Goal: Task Accomplishment & Management: Manage account settings

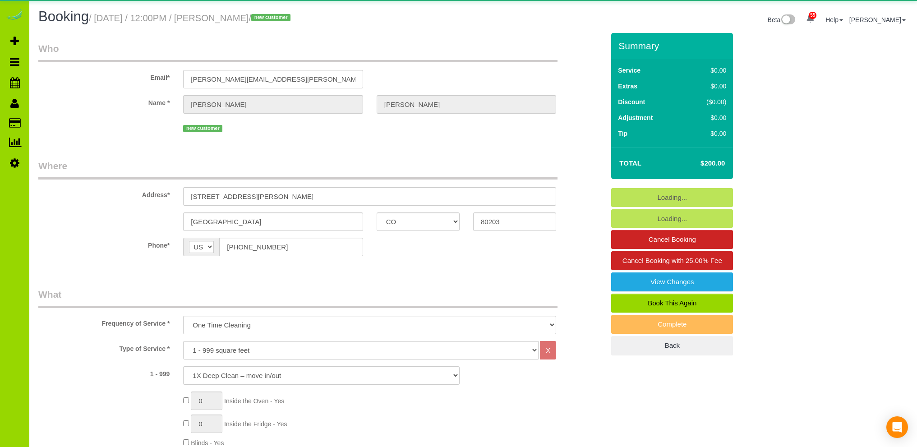
select select "CO"
select select "string:cash"
select select "spot1"
select select "number:1"
select select "number:11"
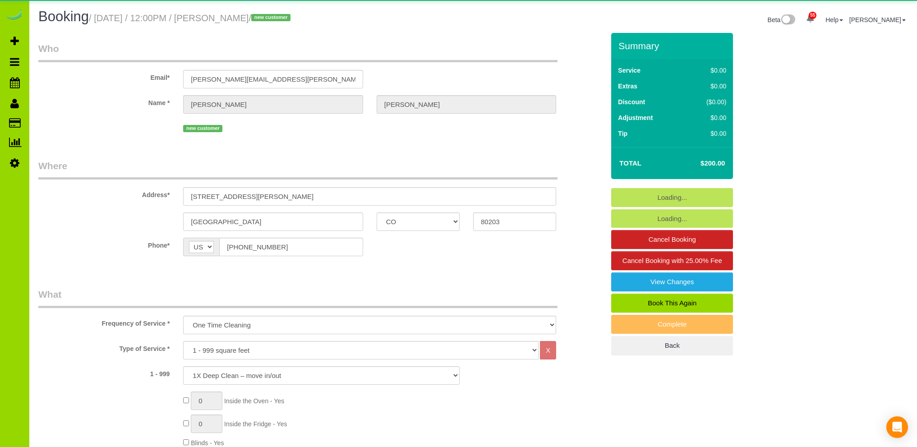
select select "object:1242"
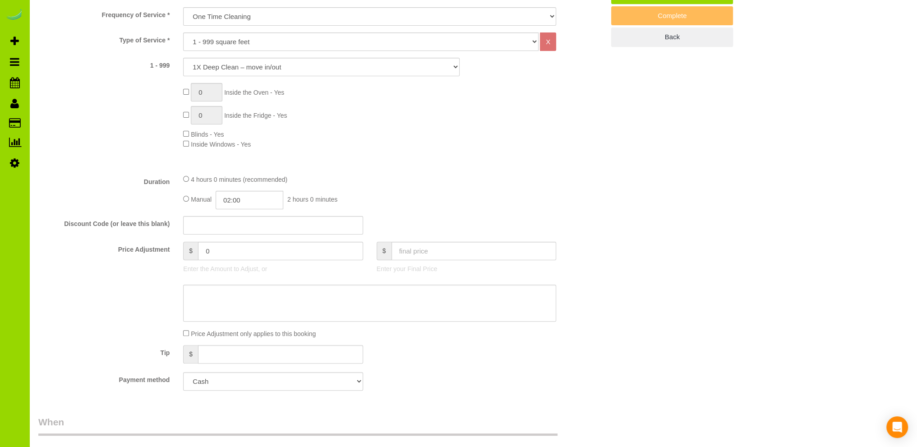
scroll to position [541, 0]
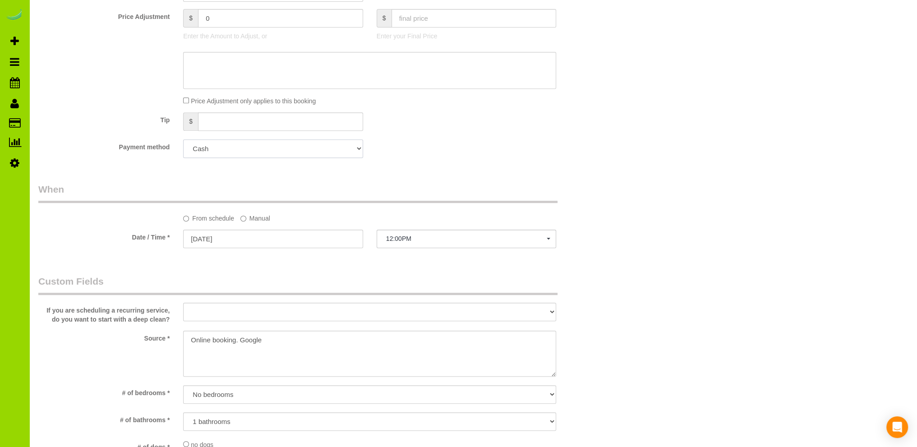
click at [218, 147] on select "Visa - 6889 - 02/2030 (Default) Add Credit Card ─────────────── Cash Check Payp…" at bounding box center [273, 148] width 180 height 18
select select "string:fspay-843644c1-bca6-4388-b711-2ebf6687f6d2"
click at [183, 140] on select "Visa - 6889 - 02/2030 (Default) Add Credit Card ─────────────── Cash Check Payp…" at bounding box center [273, 148] width 180 height 18
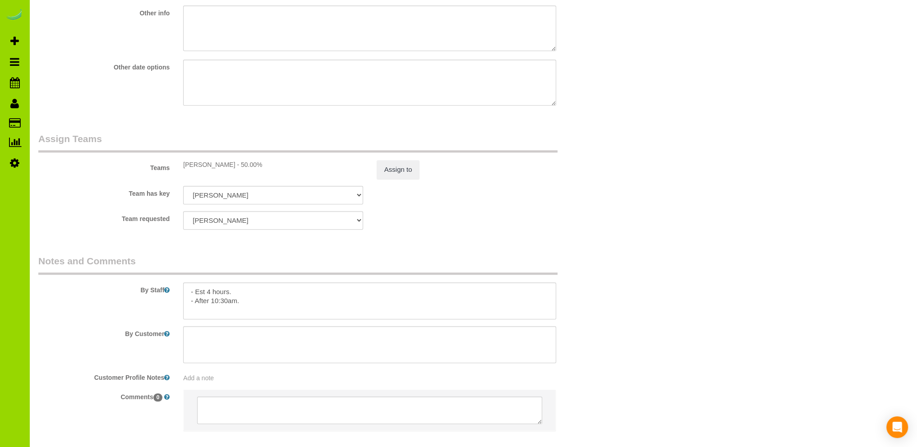
scroll to position [1173, 0]
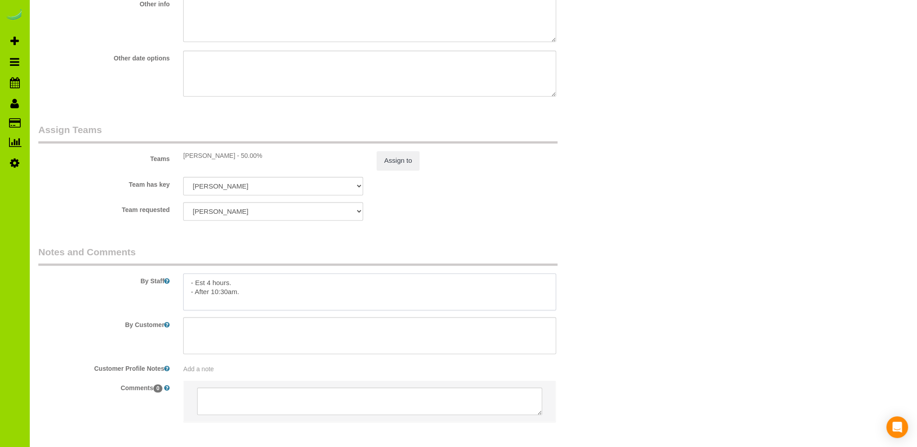
click at [253, 294] on textarea at bounding box center [369, 291] width 373 height 37
click at [258, 282] on textarea at bounding box center [369, 291] width 373 height 37
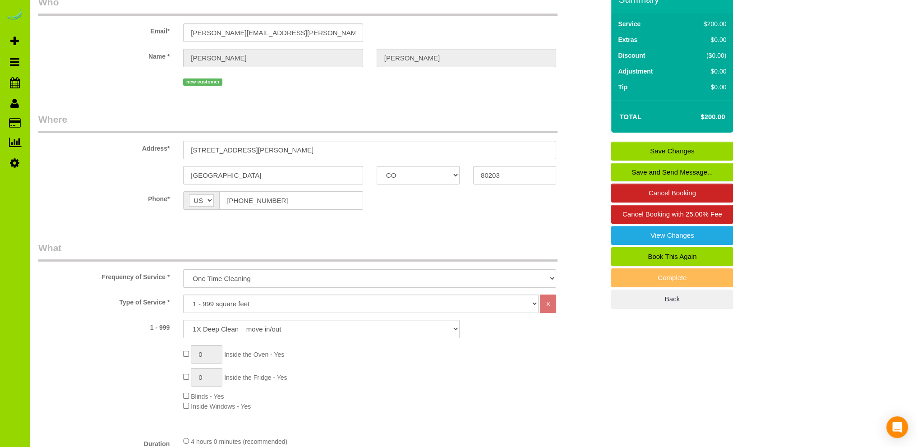
scroll to position [43, 0]
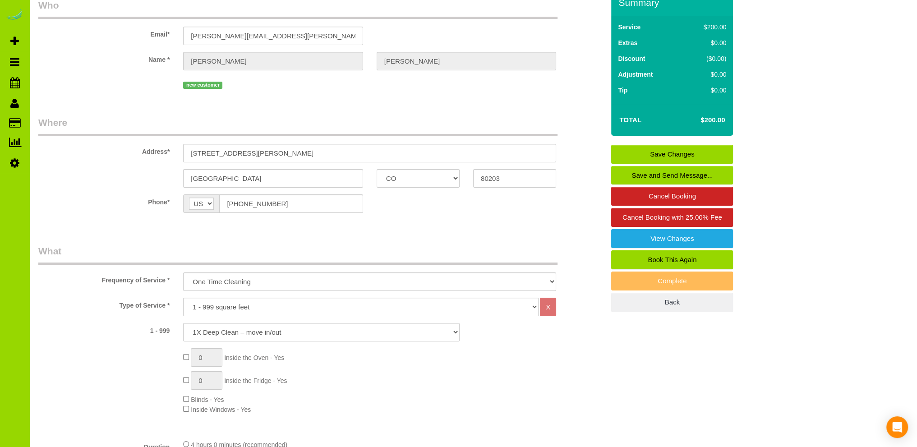
type textarea "- Est 4 hours. - Please don't forget to clean inside the microwave. - After 10:…"
click at [663, 151] on link "Save Changes" at bounding box center [672, 154] width 122 height 19
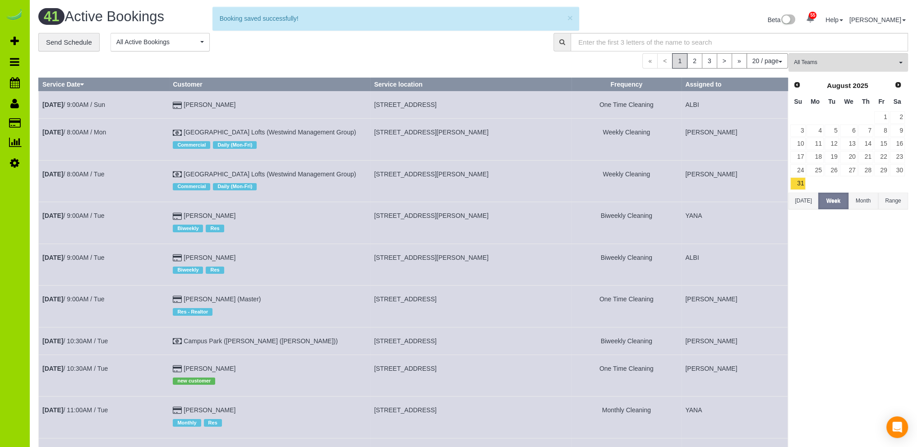
click at [228, 51] on div "**********" at bounding box center [289, 42] width 502 height 19
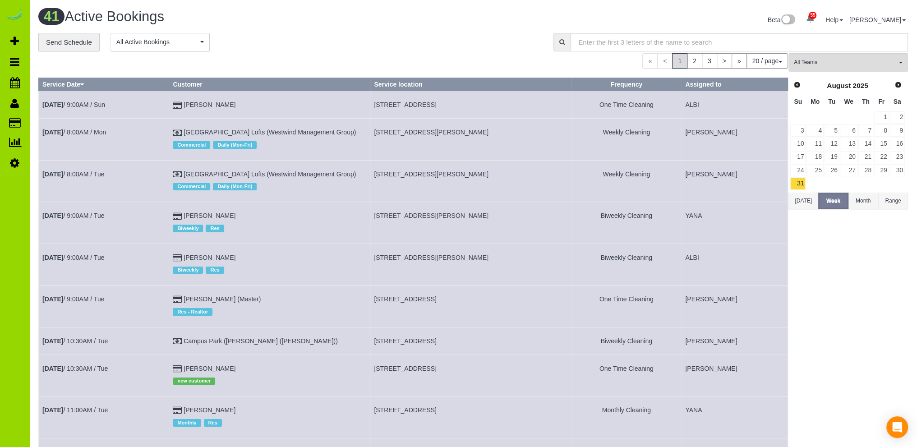
click at [270, 32] on div "41 Active Bookings Beta 55 Your Notifications You have 0 alerts × You have 1 to…" at bounding box center [473, 21] width 883 height 24
click at [297, 42] on div "**********" at bounding box center [289, 42] width 502 height 19
click at [260, 34] on div "**********" at bounding box center [289, 42] width 502 height 19
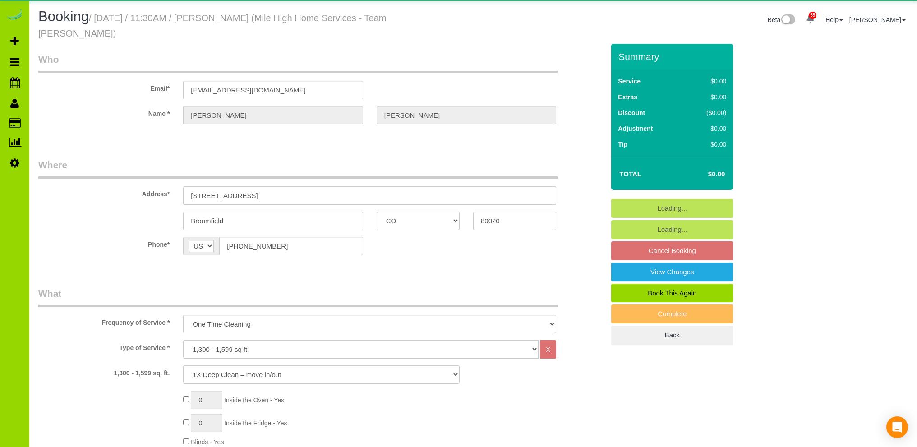
select select "CO"
select select "string:fspay-d723c7c2-1917-4986-8935-034922efb8e8"
select select "spot1"
select select "number:4"
select select "number:14"
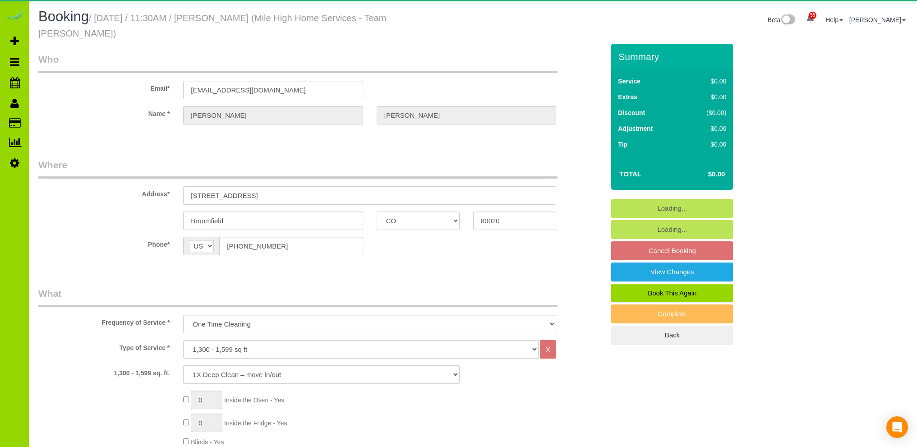
select select "object:1243"
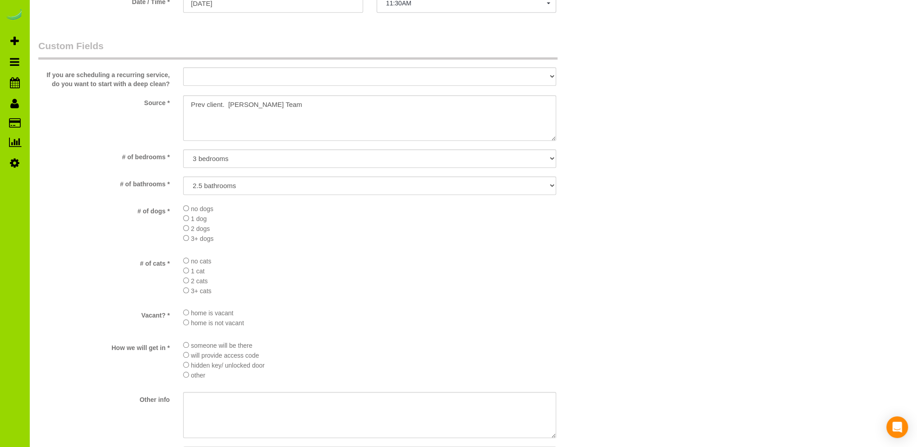
scroll to position [1083, 0]
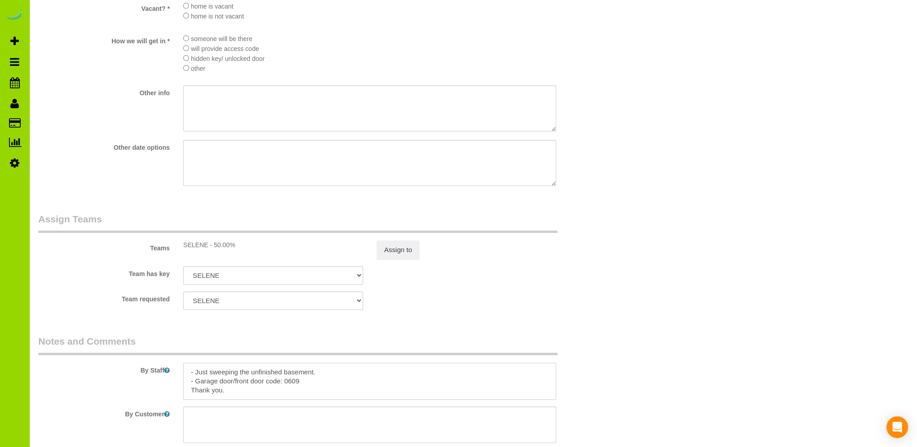
click at [320, 364] on textarea at bounding box center [369, 381] width 373 height 37
click at [392, 372] on textarea at bounding box center [369, 381] width 373 height 37
click at [441, 371] on textarea at bounding box center [369, 381] width 373 height 37
click at [401, 369] on textarea at bounding box center [369, 381] width 373 height 37
click at [289, 388] on textarea at bounding box center [369, 381] width 373 height 37
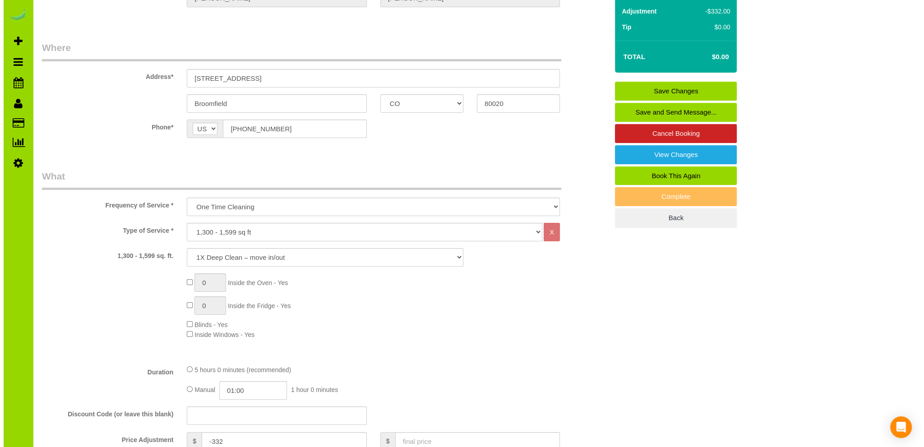
scroll to position [0, 0]
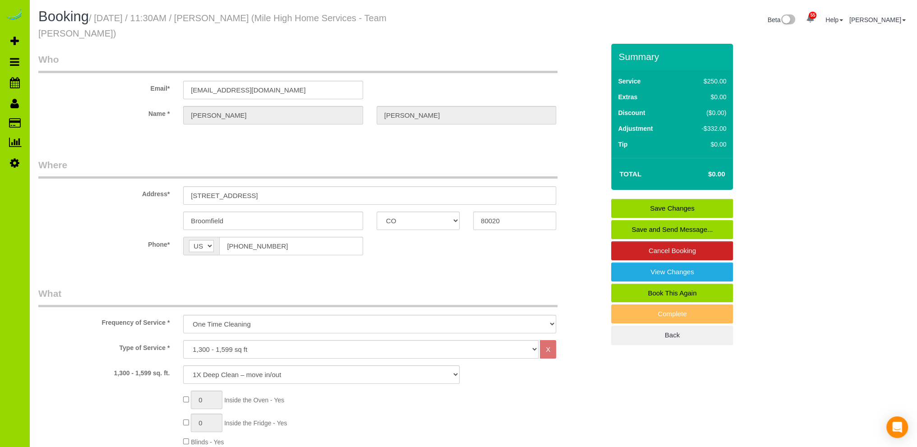
type textarea "- Just sweeping the unfinished basement. - There are some carpet pieces down th…"
click at [664, 199] on link "Save Changes" at bounding box center [672, 208] width 122 height 19
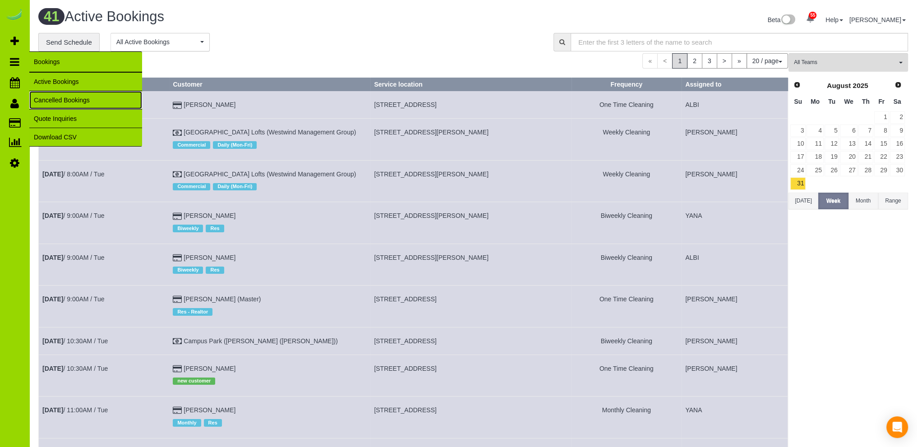
click at [69, 97] on link "Cancelled Bookings" at bounding box center [85, 100] width 113 height 18
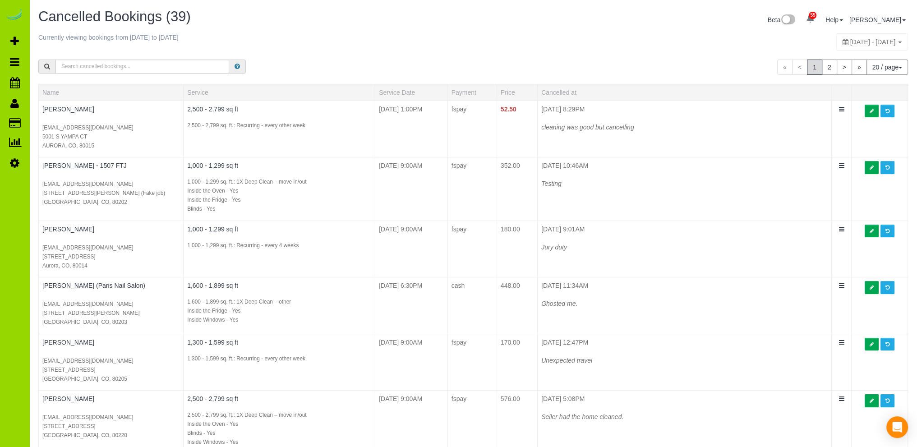
click at [850, 42] on span "[DATE] - [DATE]" at bounding box center [873, 41] width 46 height 7
type input "**********"
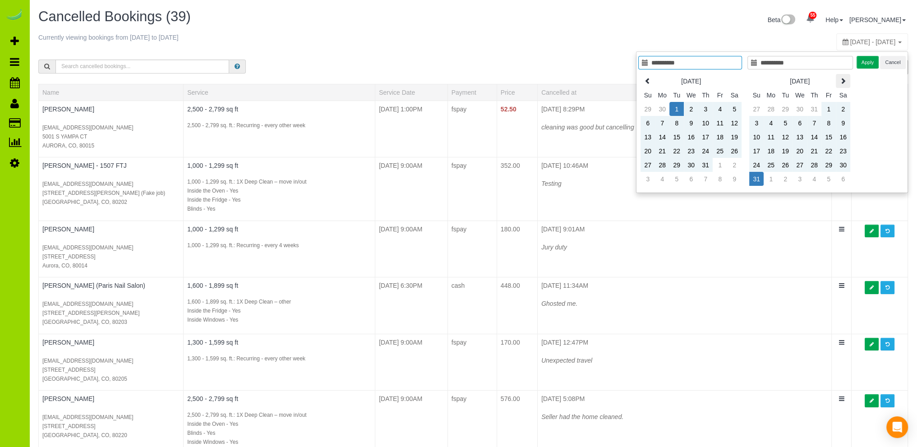
click at [843, 82] on icon at bounding box center [843, 81] width 6 height 6
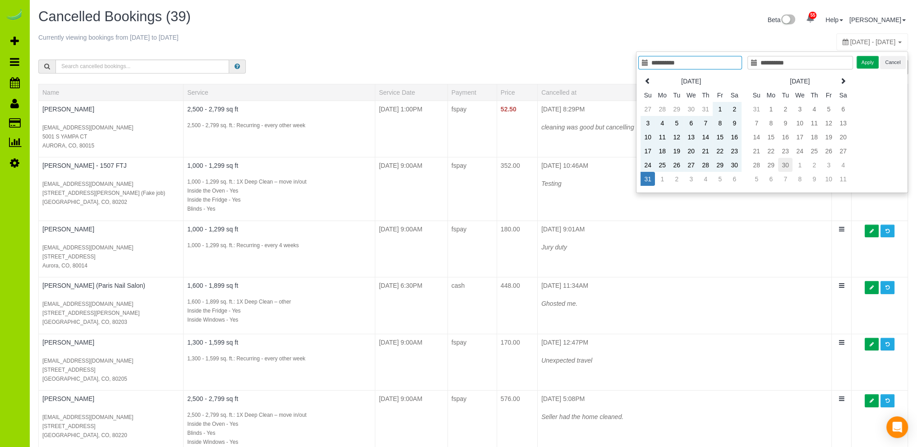
type input "**********"
click at [785, 166] on td "30" at bounding box center [785, 165] width 14 height 14
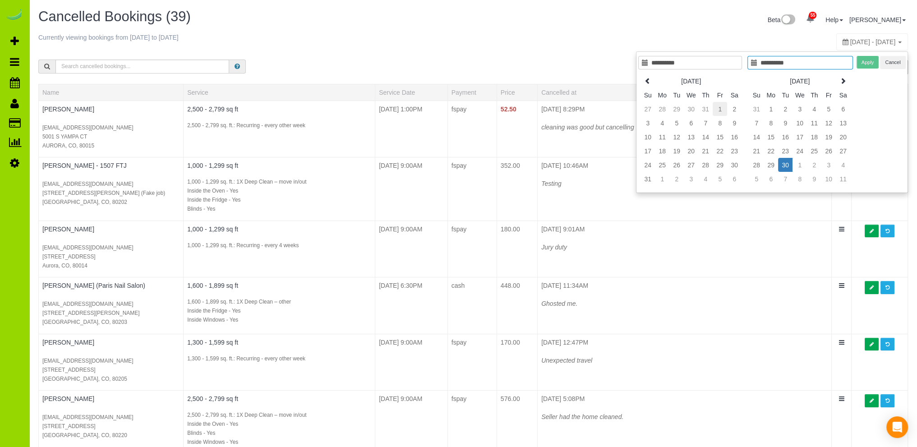
type input "**********"
click at [721, 108] on td "1" at bounding box center [720, 109] width 14 height 14
type input "**********"
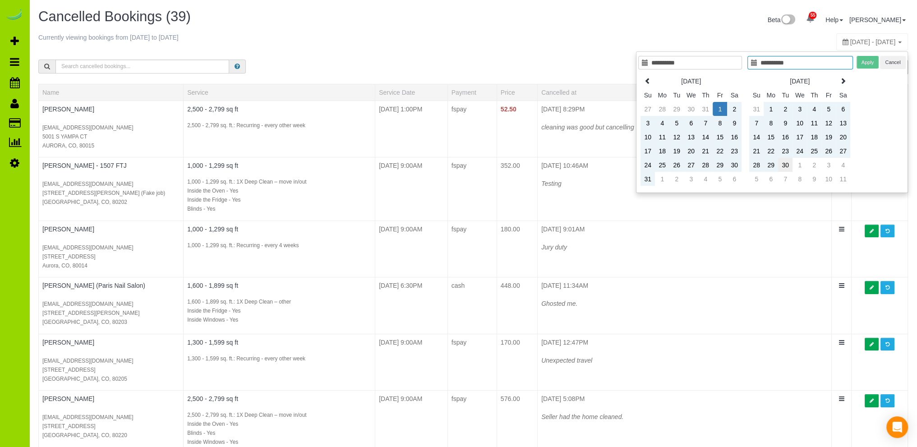
type input "**********"
click at [787, 164] on td "30" at bounding box center [785, 165] width 14 height 14
type input "**********"
click at [869, 63] on button "Apply" at bounding box center [868, 62] width 23 height 13
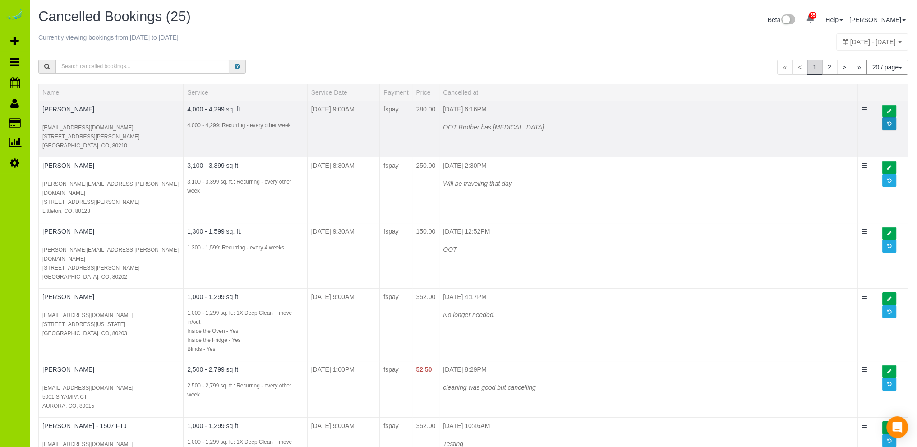
click at [889, 123] on span at bounding box center [889, 123] width 4 height 5
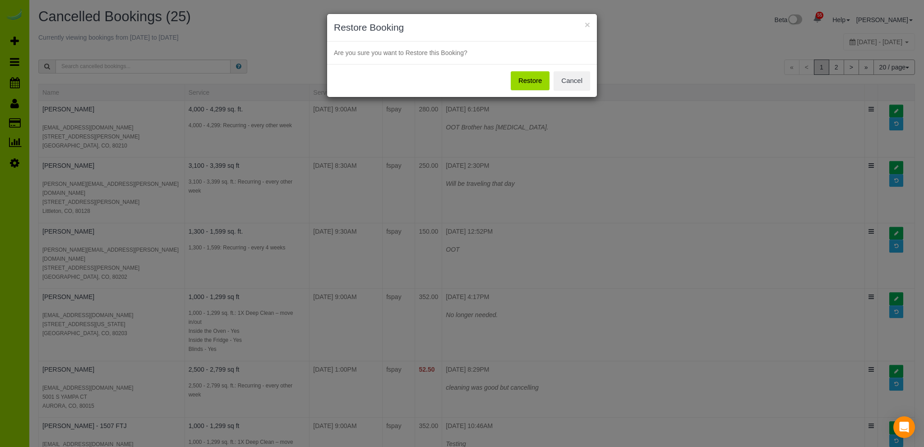
click at [535, 79] on button "Restore" at bounding box center [530, 80] width 39 height 19
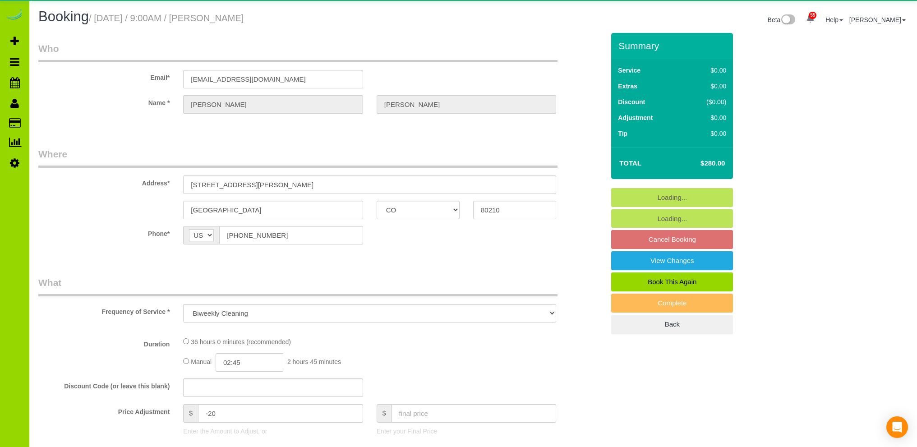
select select "CO"
select select "number:5"
select select "number:18"
select select "object:1068"
select select "6"
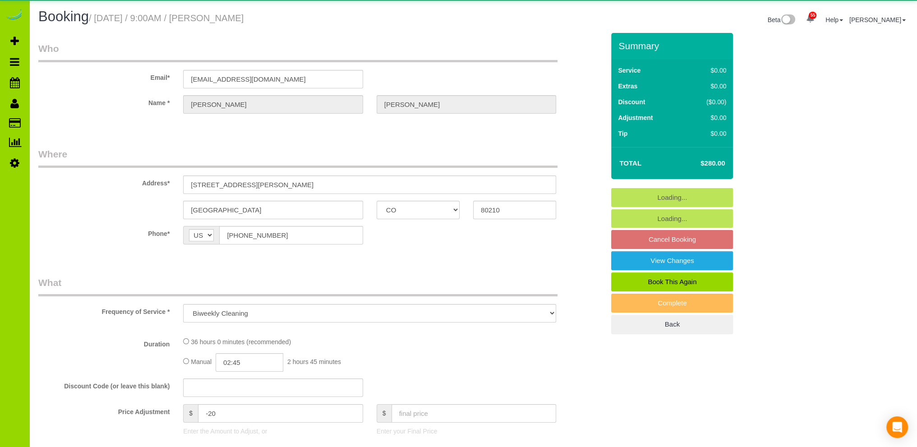
select select "spot1"
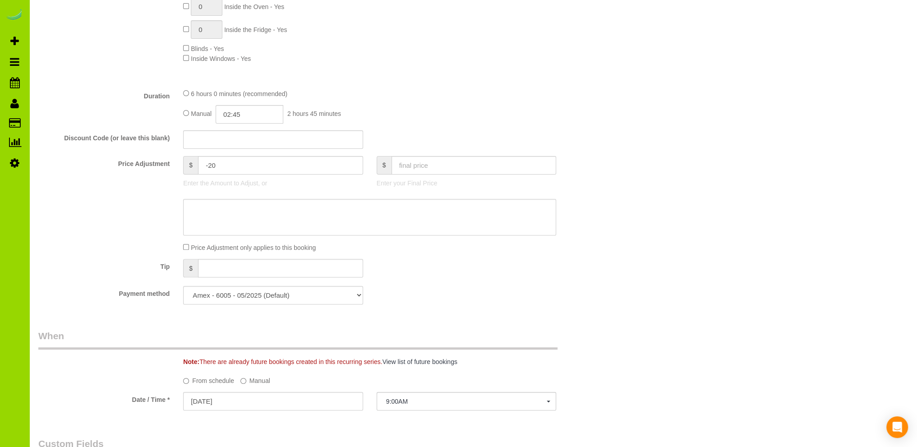
scroll to position [361, 0]
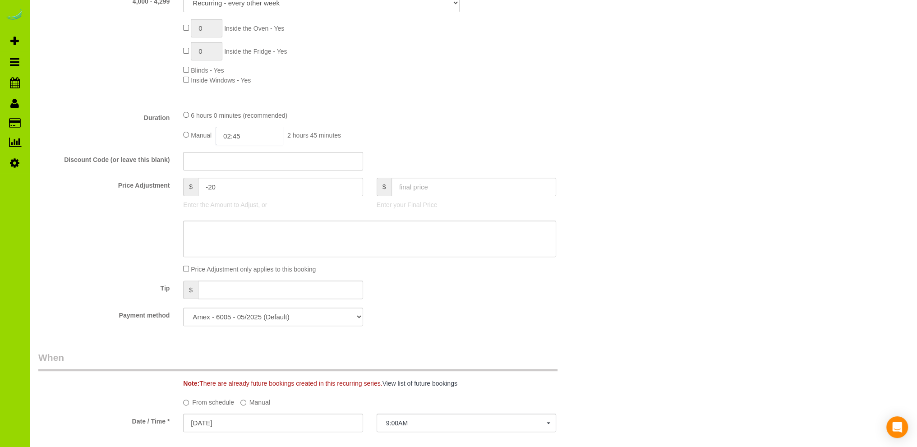
click at [238, 138] on input "02:45" at bounding box center [250, 136] width 68 height 18
type input "05:30"
click at [231, 166] on li "05:30" at bounding box center [240, 164] width 40 height 12
select select "spot6"
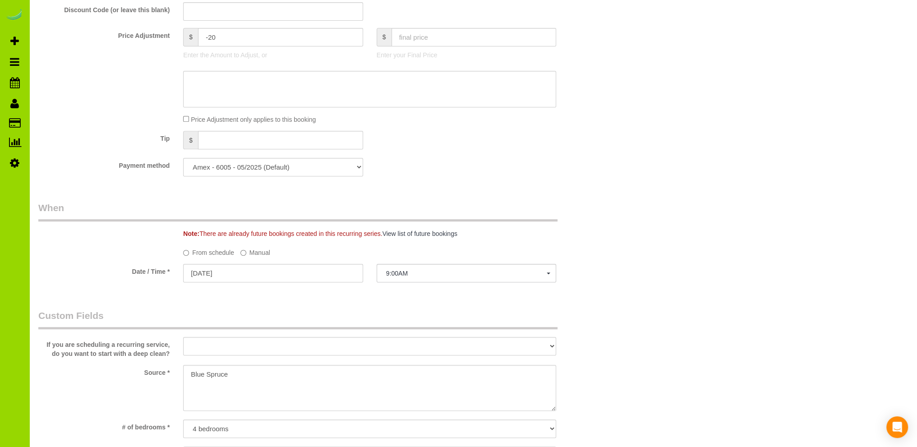
scroll to position [631, 0]
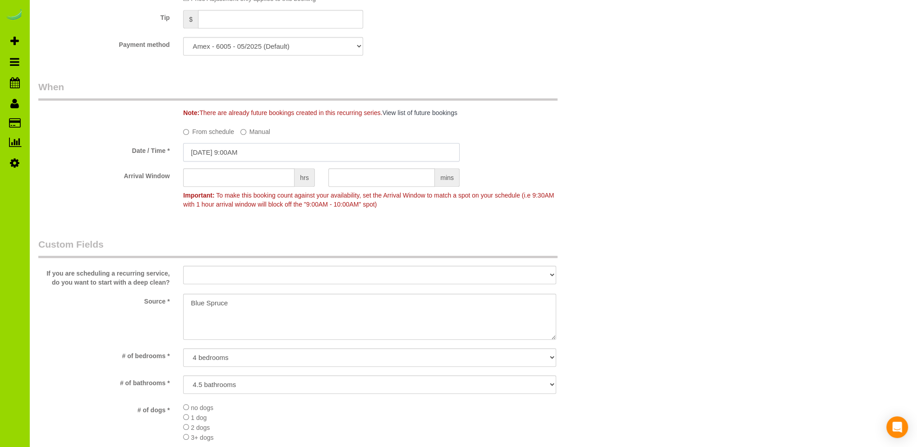
click at [223, 150] on input "[DATE] 9:00AM" at bounding box center [321, 152] width 276 height 18
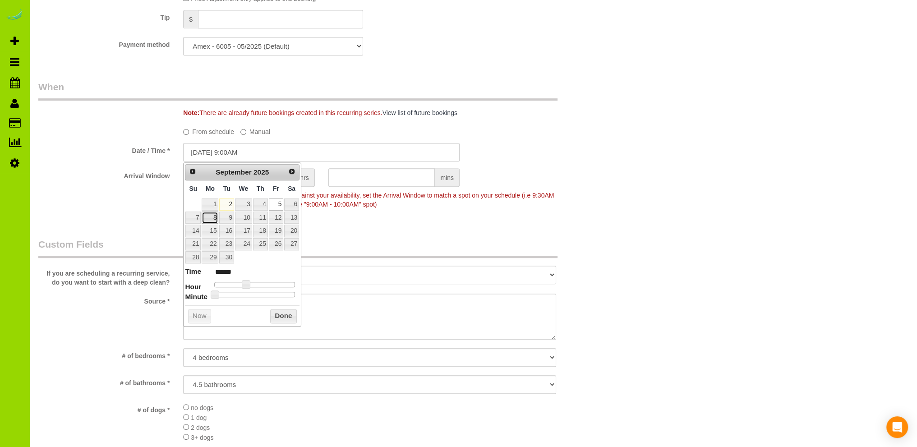
click at [212, 216] on link "8" at bounding box center [210, 218] width 17 height 12
type input "09/08/2025 9:00AM"
click at [282, 313] on button "Done" at bounding box center [283, 316] width 27 height 14
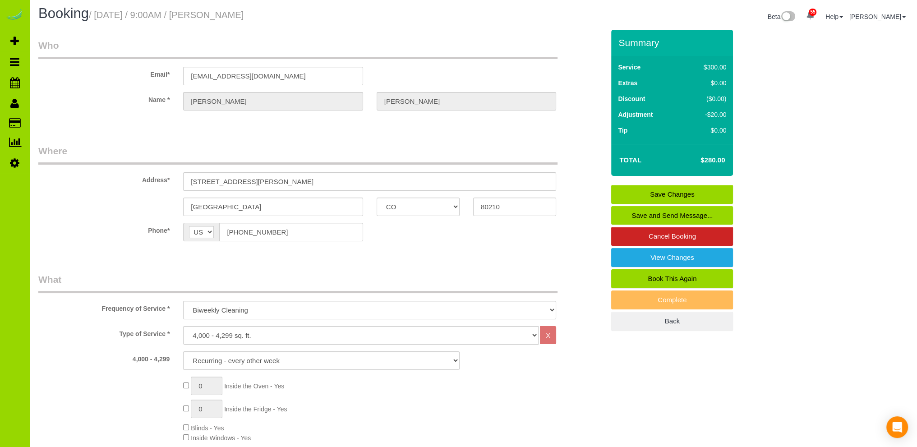
scroll to position [0, 0]
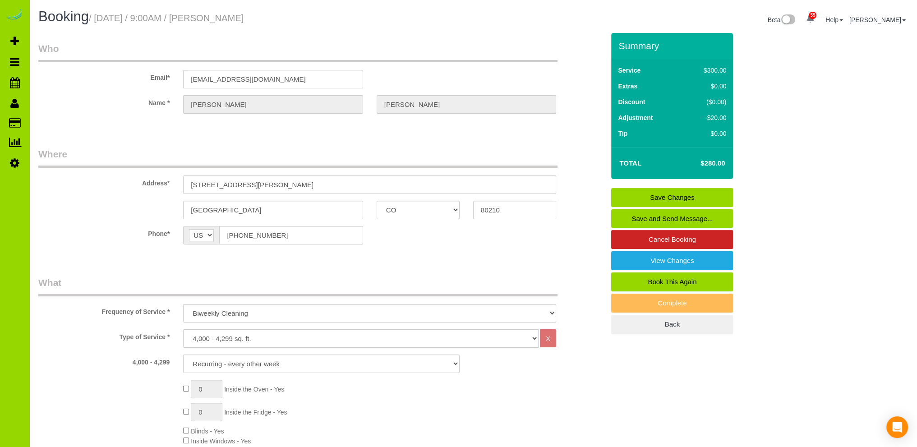
click at [671, 195] on link "Save Changes" at bounding box center [672, 197] width 122 height 19
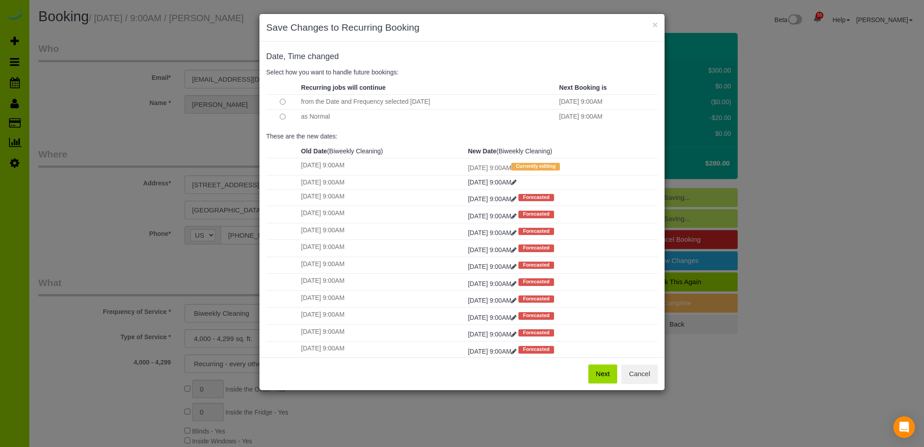
click at [604, 371] on button "Next" at bounding box center [602, 373] width 29 height 19
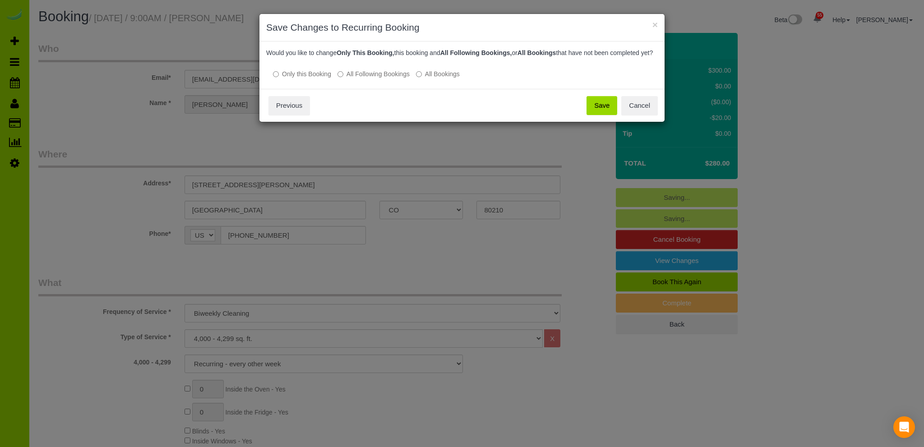
click at [608, 113] on button "Save" at bounding box center [601, 105] width 31 height 19
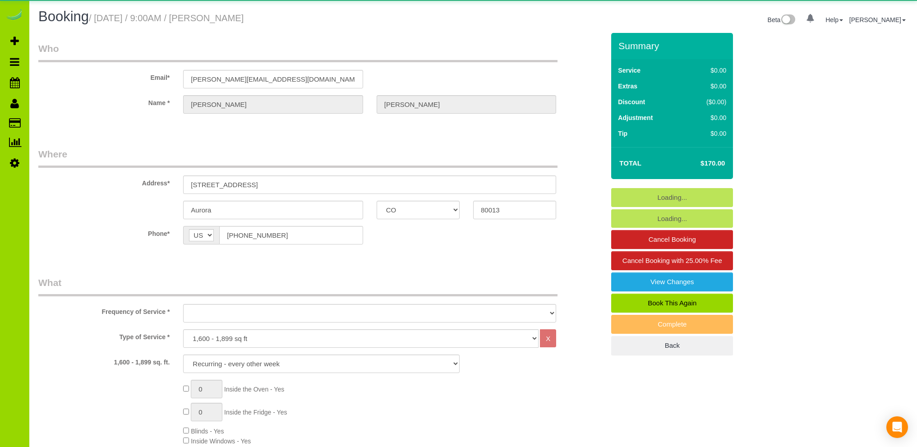
select select "CO"
select select "spot1"
select select "number:4"
select select "number:14"
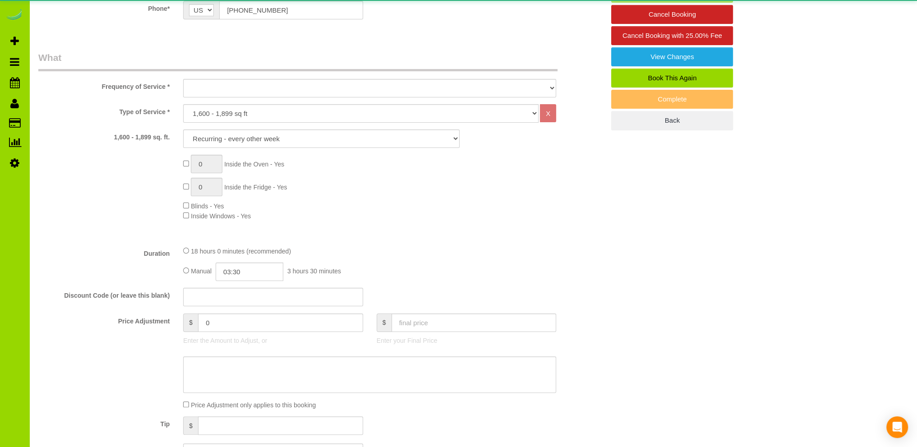
select select "object:1247"
select select "6"
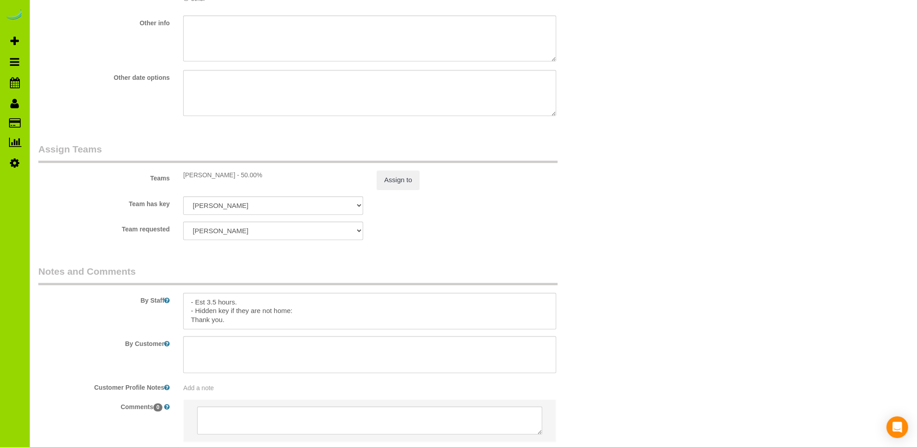
scroll to position [1204, 0]
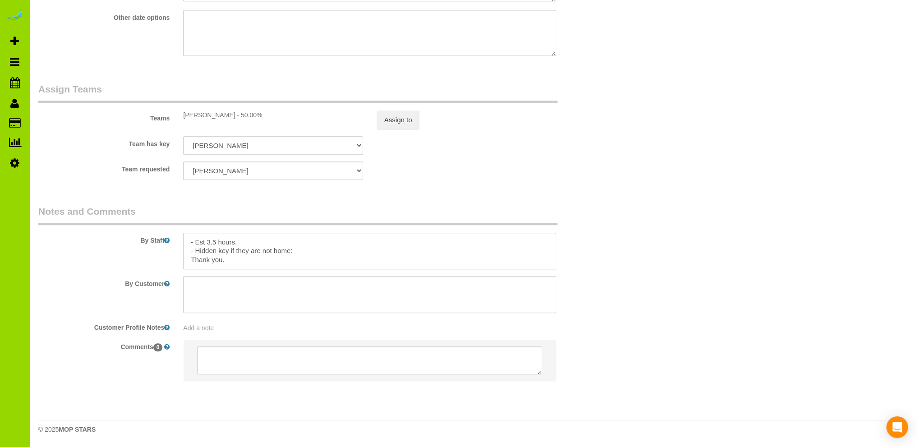
click at [307, 251] on textarea at bounding box center [369, 251] width 373 height 37
click at [376, 252] on textarea at bounding box center [369, 251] width 373 height 37
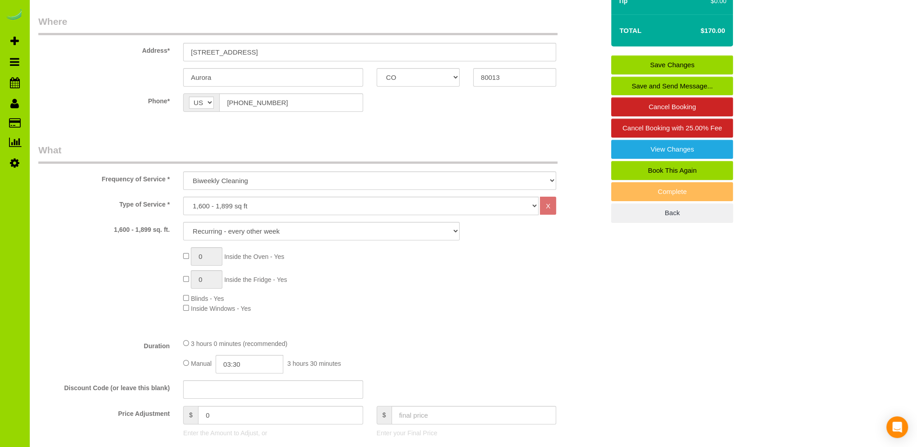
scroll to position [0, 0]
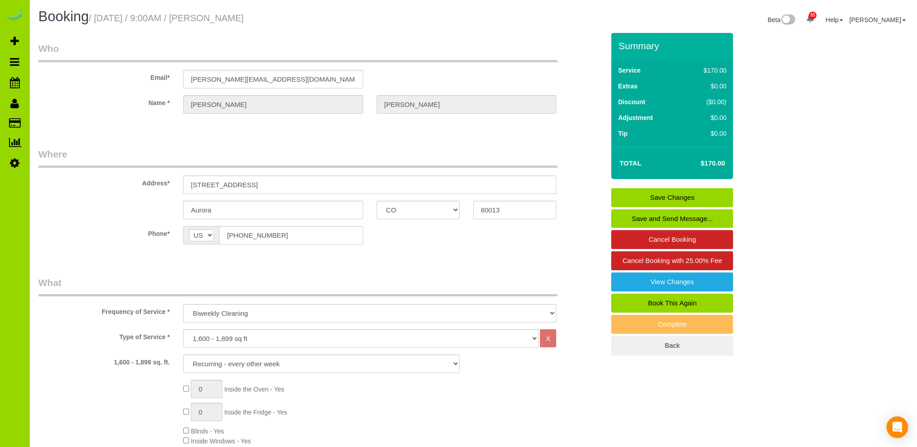
type textarea "- Est 3.5 hours. - Hidden key if they are not home: 9/3/25 - key is under the m…"
click at [672, 196] on link "Save Changes" at bounding box center [672, 197] width 122 height 19
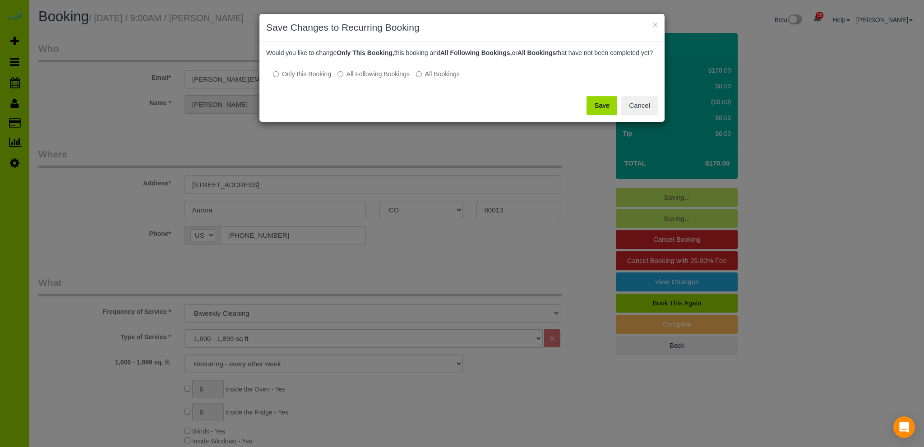
click at [610, 113] on button "Save" at bounding box center [601, 105] width 31 height 19
